Goal: Task Accomplishment & Management: Use online tool/utility

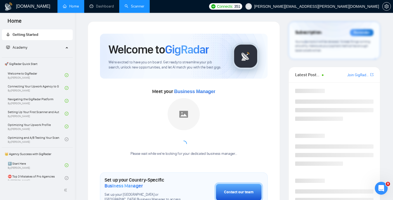
click at [136, 9] on link "Scanner" at bounding box center [134, 6] width 20 height 5
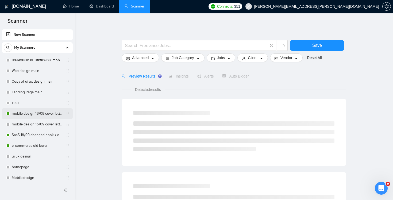
click at [39, 115] on link "mobile design 18/09 cover letter another first part" at bounding box center [37, 113] width 51 height 11
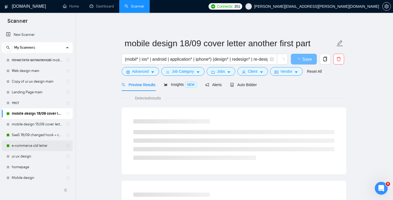
scroll to position [110, 0]
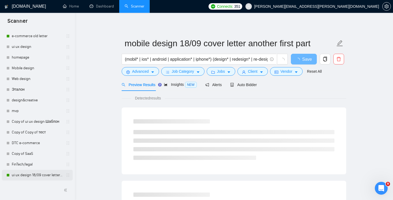
click at [30, 175] on link "ui ux design 18/09 cover letter changed & cases revised" at bounding box center [37, 175] width 51 height 11
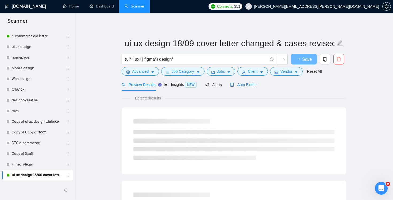
click at [252, 86] on span "Auto Bidder" at bounding box center [243, 85] width 26 height 4
